Goal: Use online tool/utility: Utilize a website feature to perform a specific function

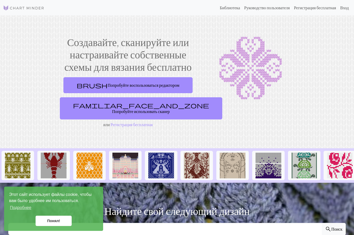
click at [61, 222] on link "Понял!" at bounding box center [54, 221] width 36 height 10
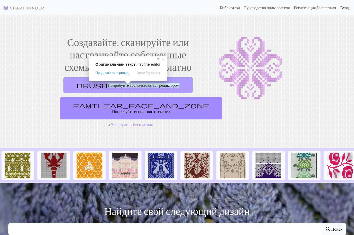
click at [128, 87] on ya-tr-span "Попробуйте воспользоваться редактором" at bounding box center [143, 85] width 72 height 5
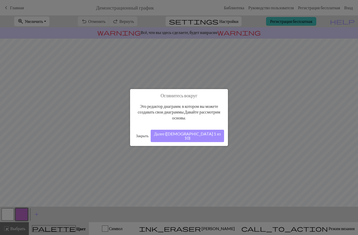
click at [197, 135] on button "Далее ([DEMOGRAPHIC_DATA] 1 из 10)" at bounding box center [187, 136] width 73 height 12
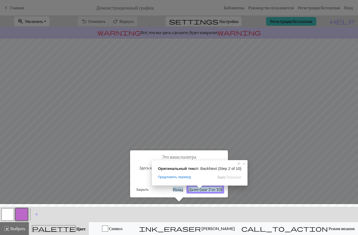
click at [199, 188] on span at bounding box center [199, 186] width 7 height 3
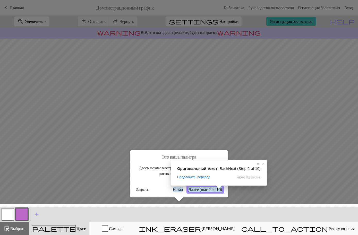
click at [206, 190] on ya-tr-span "Далее (шаг 2 из 10)" at bounding box center [204, 189] width 33 height 5
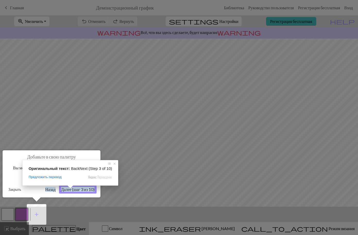
click at [71, 190] on ya-tr-span "Далее (шаг 3 из 10)" at bounding box center [77, 189] width 33 height 5
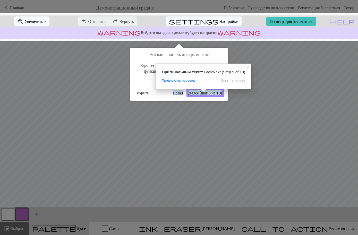
click at [203, 92] on span at bounding box center [203, 90] width 7 height 3
click at [209, 93] on ya-tr-span "Далее (шаг 5 из 10)" at bounding box center [204, 92] width 33 height 5
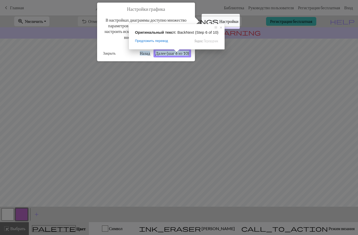
click at [176, 54] on ya-tr-span "Далее (шаг 6 из 10)" at bounding box center [172, 53] width 33 height 5
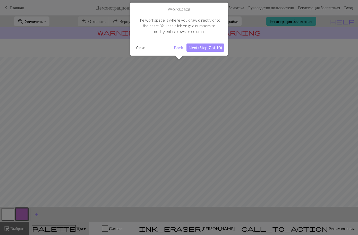
scroll to position [24, 0]
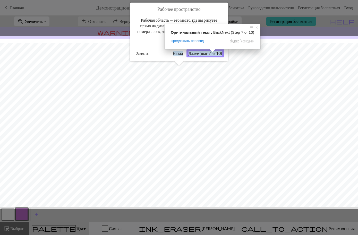
click at [209, 52] on span at bounding box center [212, 50] width 7 height 3
click at [204, 54] on ya-tr-span "Далее (шаг 7 из 10)" at bounding box center [204, 53] width 33 height 5
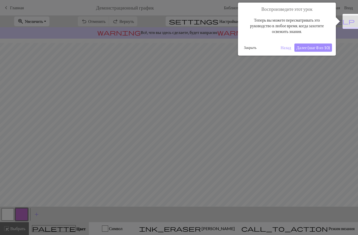
click at [319, 49] on ya-tr-span "Далее (шаг 8 из 10)" at bounding box center [312, 47] width 33 height 5
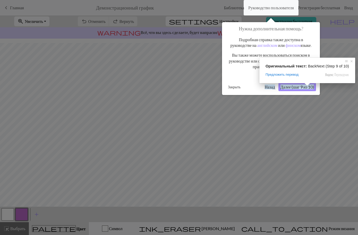
click at [306, 89] on ya-tr-span "Далее (шаг 9 из 10)" at bounding box center [296, 86] width 33 height 5
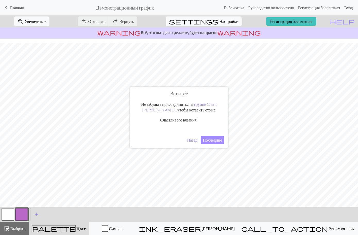
click at [212, 140] on ya-tr-span "Последние" at bounding box center [212, 140] width 19 height 5
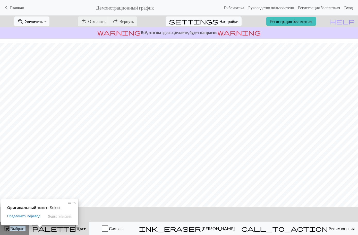
click at [11, 227] on ya-tr-span "Выбрать" at bounding box center [17, 228] width 15 height 5
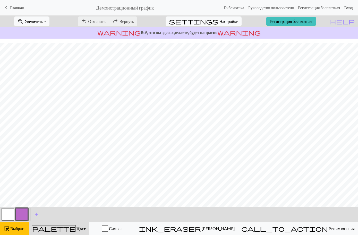
click at [22, 215] on button "button" at bounding box center [21, 214] width 12 height 12
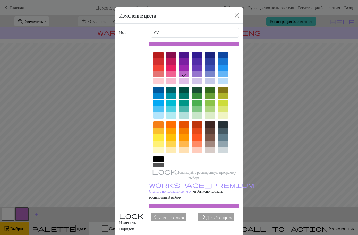
click at [159, 159] on div at bounding box center [158, 159] width 10 height 6
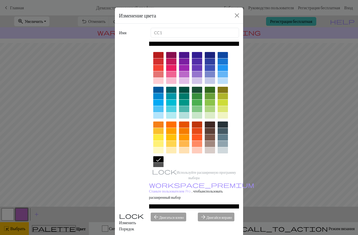
click at [215, 213] on div "arrow_forward Двигайся вправо" at bounding box center [218, 222] width 47 height 19
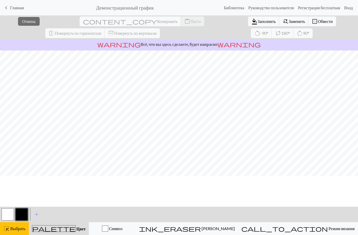
scroll to position [0, 0]
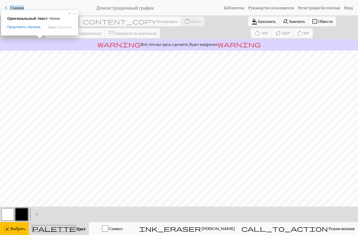
click at [15, 9] on ya-tr-span "Главная" at bounding box center [17, 7] width 14 height 5
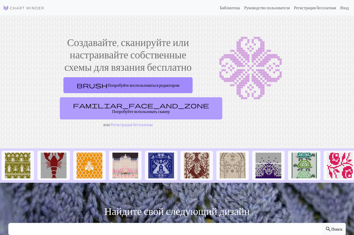
click at [129, 109] on ya-tr-span "Попробуйте использовать сканер" at bounding box center [141, 111] width 58 height 5
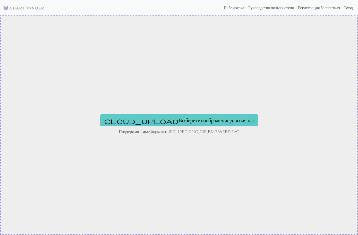
click at [178, 122] on ya-tr-span "Выберите изображение для начала" at bounding box center [215, 120] width 75 height 6
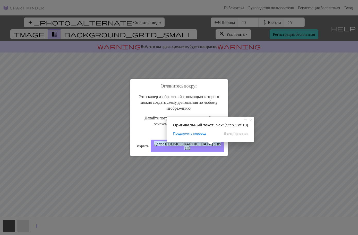
click at [209, 147] on ya-tr-span "Далее ([DEMOGRAPHIC_DATA] 1 из 10)" at bounding box center [187, 145] width 67 height 9
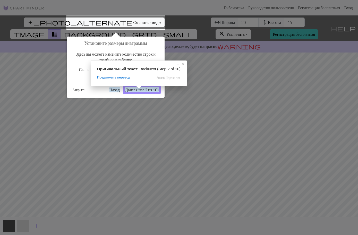
click at [138, 91] on ya-tr-span "Далее (шаг 2 из 10)" at bounding box center [141, 89] width 33 height 5
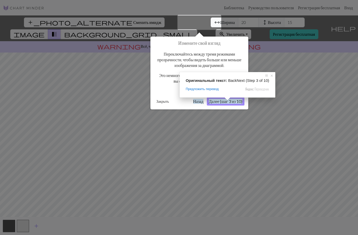
click at [226, 102] on ya-tr-span "Далее (шаг 3 из 10)" at bounding box center [225, 101] width 33 height 5
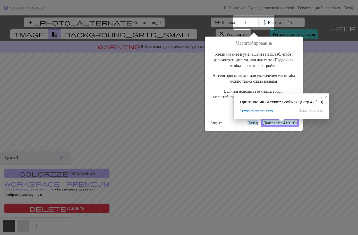
click at [280, 123] on ya-tr-span "Далее (шаг 4 из 10)" at bounding box center [279, 122] width 33 height 5
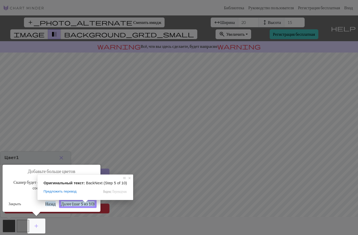
click at [79, 204] on ya-tr-span "Далее (шаг 5 из 10)" at bounding box center [77, 203] width 33 height 5
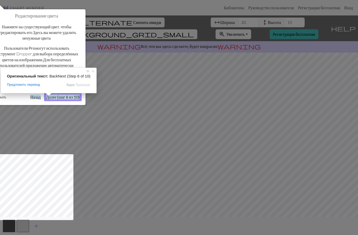
click at [54, 98] on ya-tr-span "Далее (шаг 6 из 10)" at bounding box center [62, 97] width 33 height 5
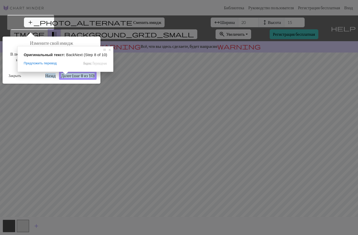
click at [65, 74] on body "Этот сайт использует файлы cookie, чтобы вам было удобнее им пользоваться. Подр…" at bounding box center [179, 117] width 358 height 235
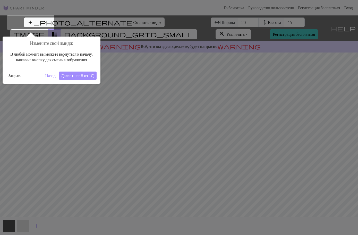
click at [65, 77] on ya-tr-span "Далее (шаг 8 из 10)" at bounding box center [77, 75] width 33 height 5
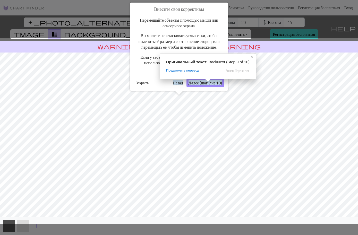
click at [207, 85] on ya-tr-span "Далее (шаг 9 из 10)" at bounding box center [204, 82] width 33 height 5
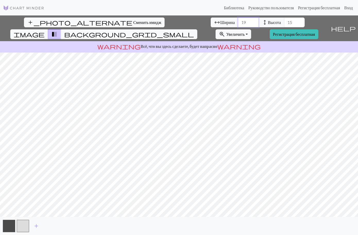
click at [238, 25] on input "19" at bounding box center [248, 23] width 21 height 10
click at [238, 25] on input "18" at bounding box center [248, 23] width 21 height 10
click at [238, 25] on input "17" at bounding box center [248, 23] width 21 height 10
click at [238, 25] on input "16" at bounding box center [248, 23] width 21 height 10
click at [238, 25] on input "15" at bounding box center [248, 23] width 21 height 10
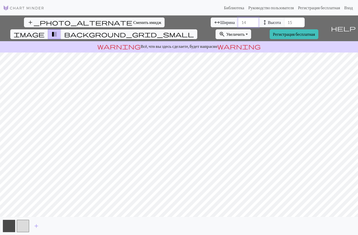
click at [238, 25] on input "14" at bounding box center [248, 23] width 21 height 10
click at [238, 25] on input "13" at bounding box center [248, 23] width 21 height 10
click at [238, 25] on input "12" at bounding box center [248, 23] width 21 height 10
click at [238, 25] on input "11" at bounding box center [248, 23] width 21 height 10
click at [238, 25] on input "10" at bounding box center [248, 23] width 21 height 10
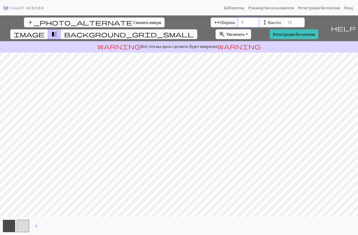
click at [238, 25] on input "9" at bounding box center [248, 23] width 21 height 10
click at [238, 25] on input "8" at bounding box center [248, 23] width 21 height 10
click at [238, 25] on input "7" at bounding box center [248, 23] width 21 height 10
click at [238, 25] on input "6" at bounding box center [248, 23] width 21 height 10
click at [238, 25] on input "5" at bounding box center [248, 23] width 21 height 10
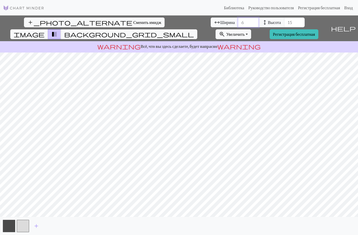
click at [238, 21] on input "6" at bounding box center [248, 23] width 21 height 10
click at [238, 21] on input "7" at bounding box center [248, 23] width 21 height 10
click at [238, 21] on input "8" at bounding box center [248, 23] width 21 height 10
click at [238, 21] on input "9" at bounding box center [248, 23] width 21 height 10
click at [238, 21] on input "10" at bounding box center [248, 23] width 21 height 10
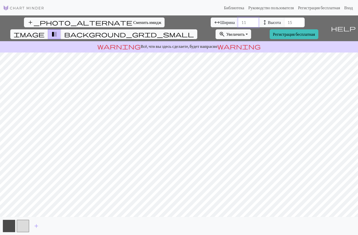
click at [238, 21] on input "11" at bounding box center [248, 23] width 21 height 10
click at [238, 21] on input "12" at bounding box center [248, 23] width 21 height 10
click at [238, 21] on input "13" at bounding box center [248, 23] width 21 height 10
click at [238, 21] on input "14" at bounding box center [248, 23] width 21 height 10
click at [238, 21] on input "15" at bounding box center [248, 23] width 21 height 10
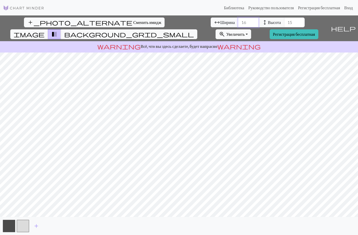
click at [238, 21] on input "16" at bounding box center [248, 23] width 21 height 10
click at [238, 21] on input "17" at bounding box center [248, 23] width 21 height 10
click at [238, 21] on input "18" at bounding box center [248, 23] width 21 height 10
click at [238, 21] on input "19" at bounding box center [248, 23] width 21 height 10
click at [238, 21] on input "20" at bounding box center [248, 23] width 21 height 10
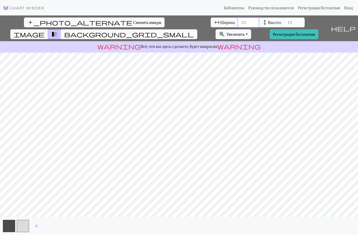
click at [238, 21] on input "21" at bounding box center [248, 23] width 21 height 10
click at [238, 21] on input "22" at bounding box center [248, 23] width 21 height 10
click at [238, 21] on input "23" at bounding box center [248, 23] width 21 height 10
click at [238, 21] on input "24" at bounding box center [248, 23] width 21 height 10
click at [238, 21] on input "25" at bounding box center [248, 23] width 21 height 10
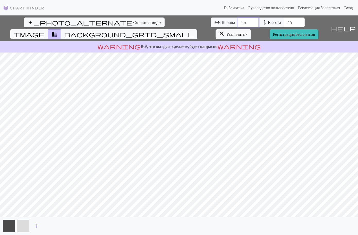
click at [238, 21] on input "26" at bounding box center [248, 23] width 21 height 10
click at [238, 21] on input "27" at bounding box center [248, 23] width 21 height 10
click at [238, 21] on input "28" at bounding box center [248, 23] width 21 height 10
click at [238, 21] on input "29" at bounding box center [248, 23] width 21 height 10
click at [194, 31] on span "background_grid_small" at bounding box center [129, 34] width 130 height 7
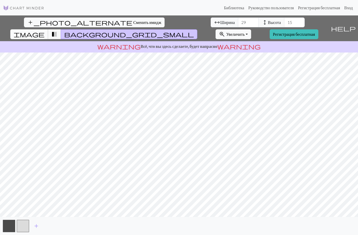
click at [45, 31] on span "image" at bounding box center [29, 34] width 31 height 7
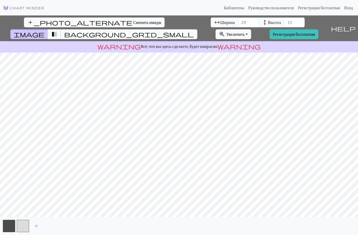
click at [57, 31] on span "transition_fade" at bounding box center [54, 34] width 6 height 7
click at [238, 25] on input "28" at bounding box center [248, 23] width 21 height 10
click at [238, 25] on input "27" at bounding box center [248, 23] width 21 height 10
type input "28"
click at [238, 21] on input "28" at bounding box center [248, 23] width 21 height 10
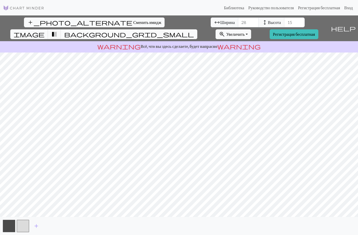
click at [194, 31] on span "background_grid_small" at bounding box center [129, 34] width 130 height 7
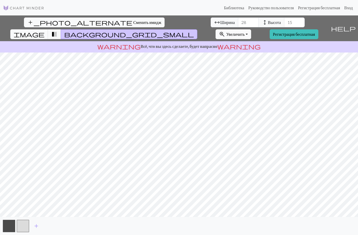
click at [245, 32] on ya-tr-span "Увеличить" at bounding box center [235, 34] width 19 height 5
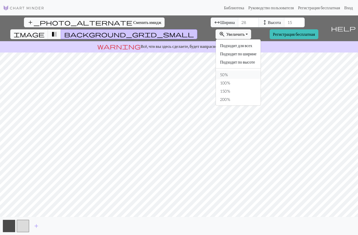
click at [253, 71] on button "50%" at bounding box center [238, 75] width 45 height 8
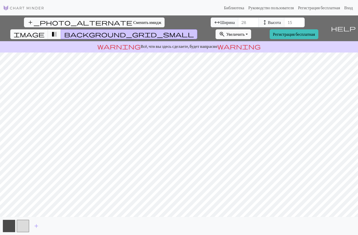
click at [225, 31] on span "zoom_in" at bounding box center [222, 34] width 6 height 7
click at [251, 29] on button "zoom_in Увеличить Увеличить" at bounding box center [234, 34] width 36 height 10
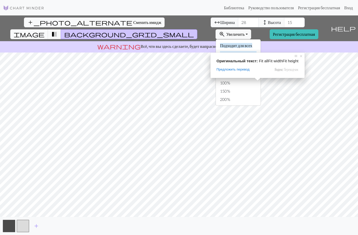
click at [256, 51] on ya-tr-span "Подходит по ширине" at bounding box center [238, 53] width 37 height 5
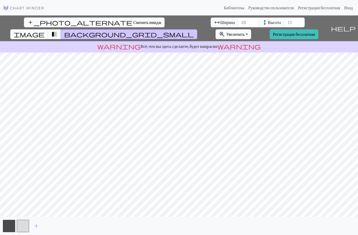
click at [251, 29] on button "zoom_in Увеличить Увеличить" at bounding box center [234, 34] width 36 height 10
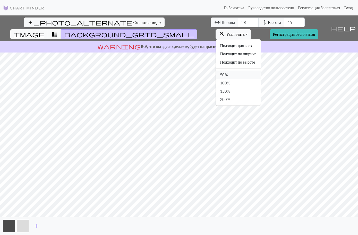
click at [252, 71] on button "50%" at bounding box center [238, 75] width 45 height 8
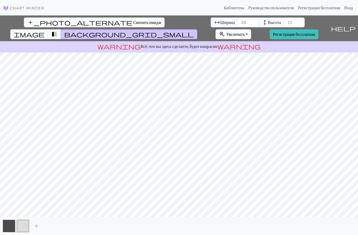
click at [251, 29] on button "zoom_in Увеличить Увеличить" at bounding box center [234, 34] width 36 height 10
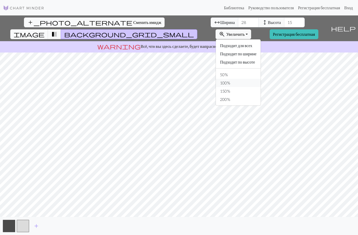
click at [254, 79] on button "100%" at bounding box center [238, 83] width 45 height 8
